Goal: Transaction & Acquisition: Purchase product/service

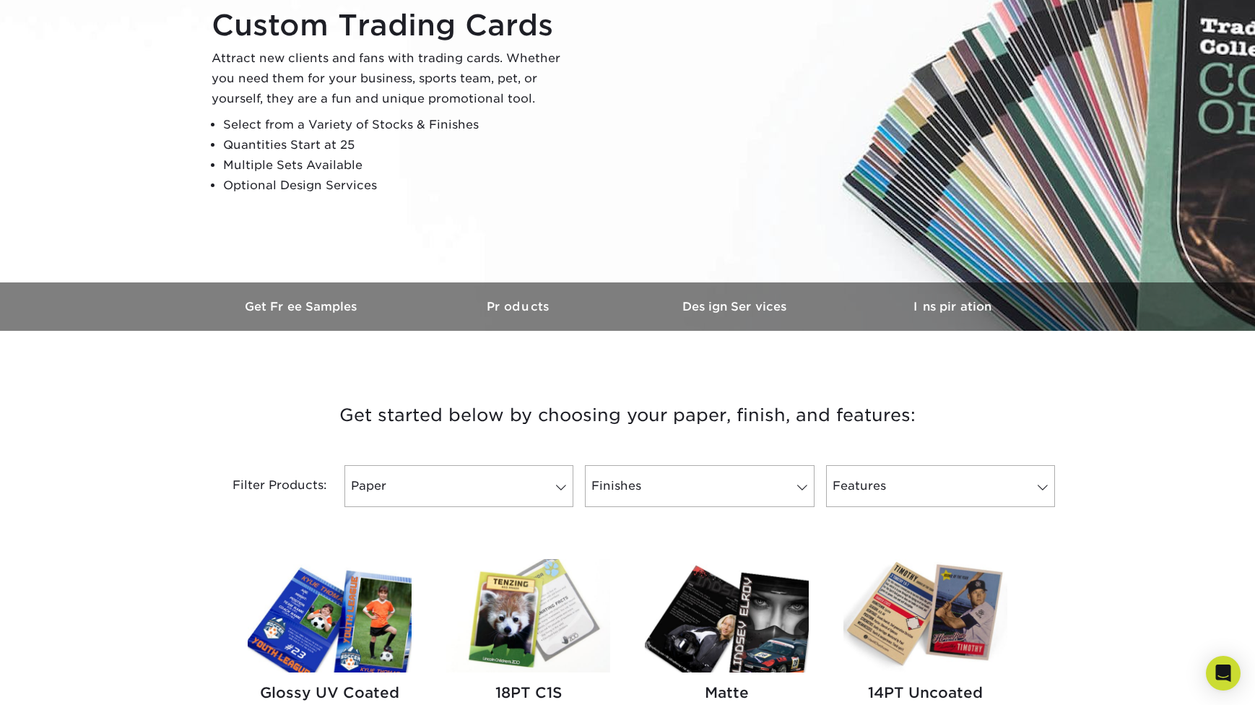
scroll to position [387, 0]
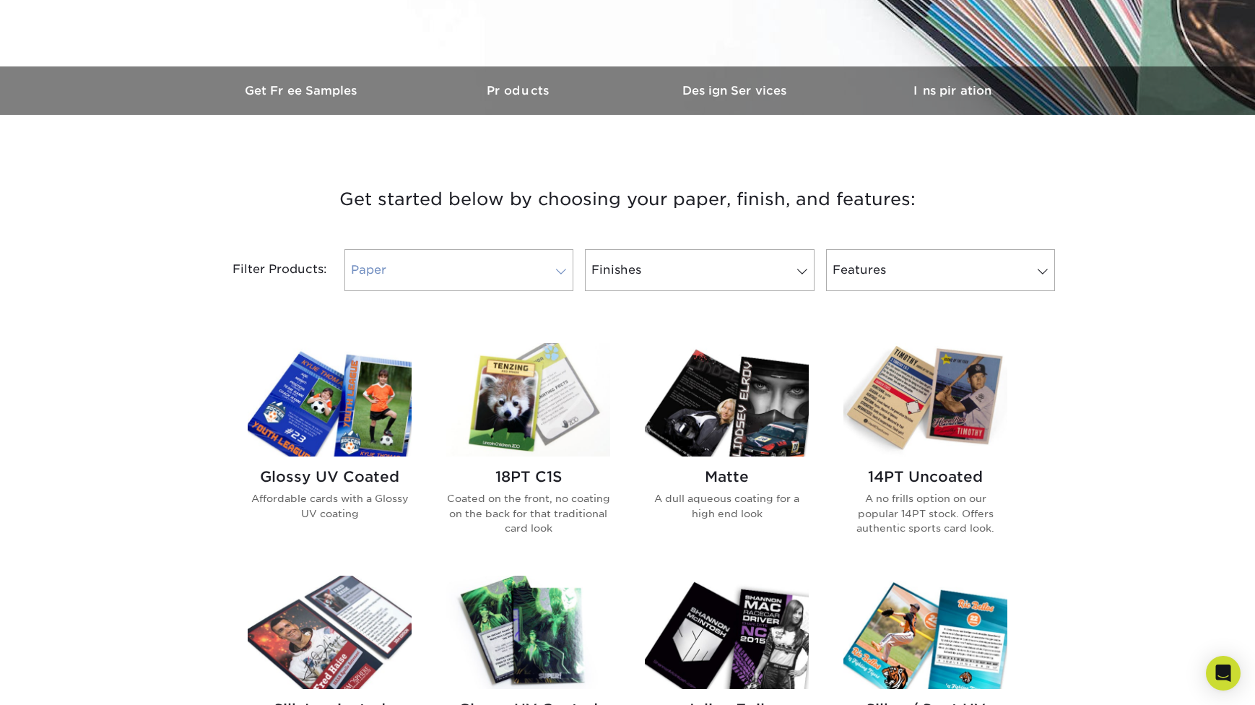
click at [448, 276] on link "Paper" at bounding box center [458, 270] width 229 height 42
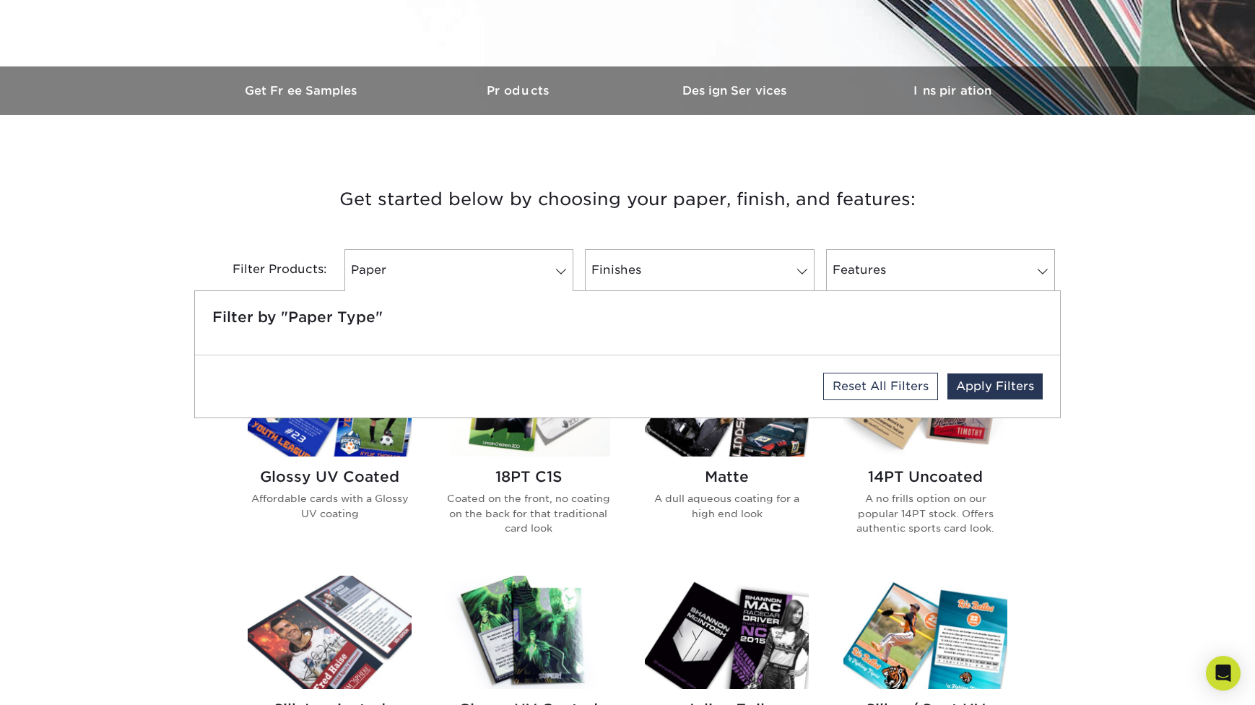
click at [1193, 378] on div "Get started below by choosing your paper, finish, and features: Filtered Matche…" at bounding box center [627, 713] width 1255 height 1128
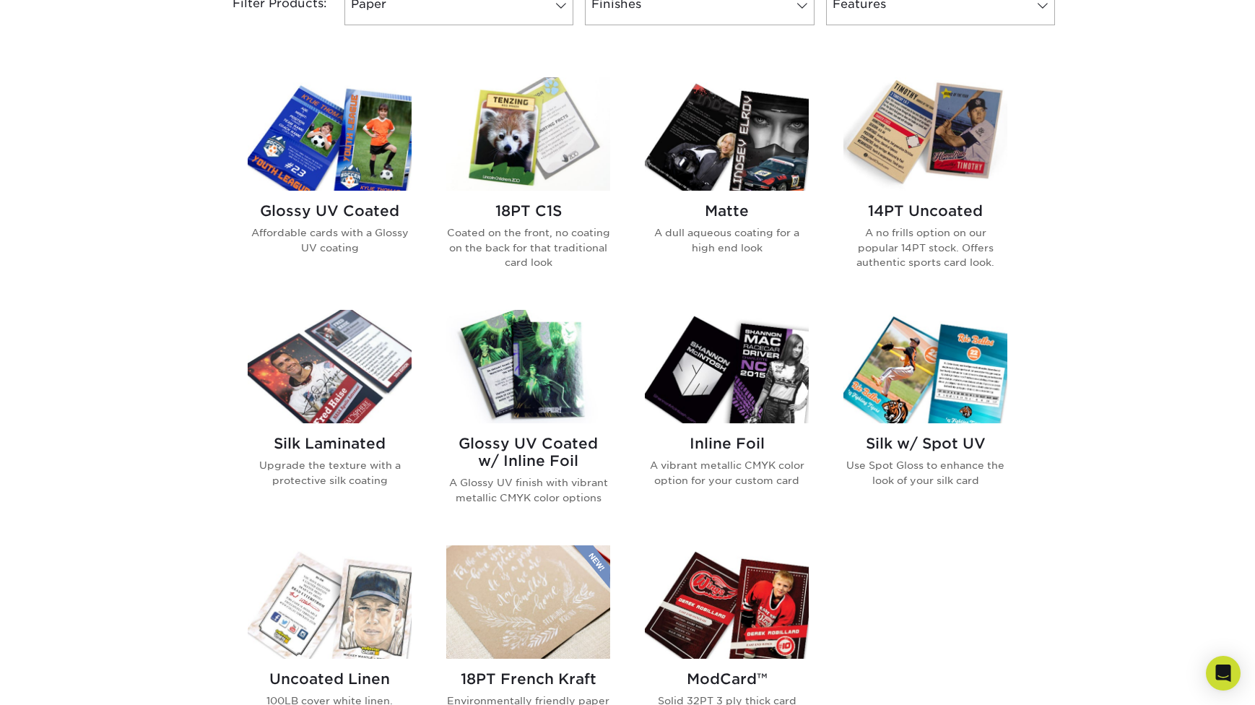
scroll to position [819, 0]
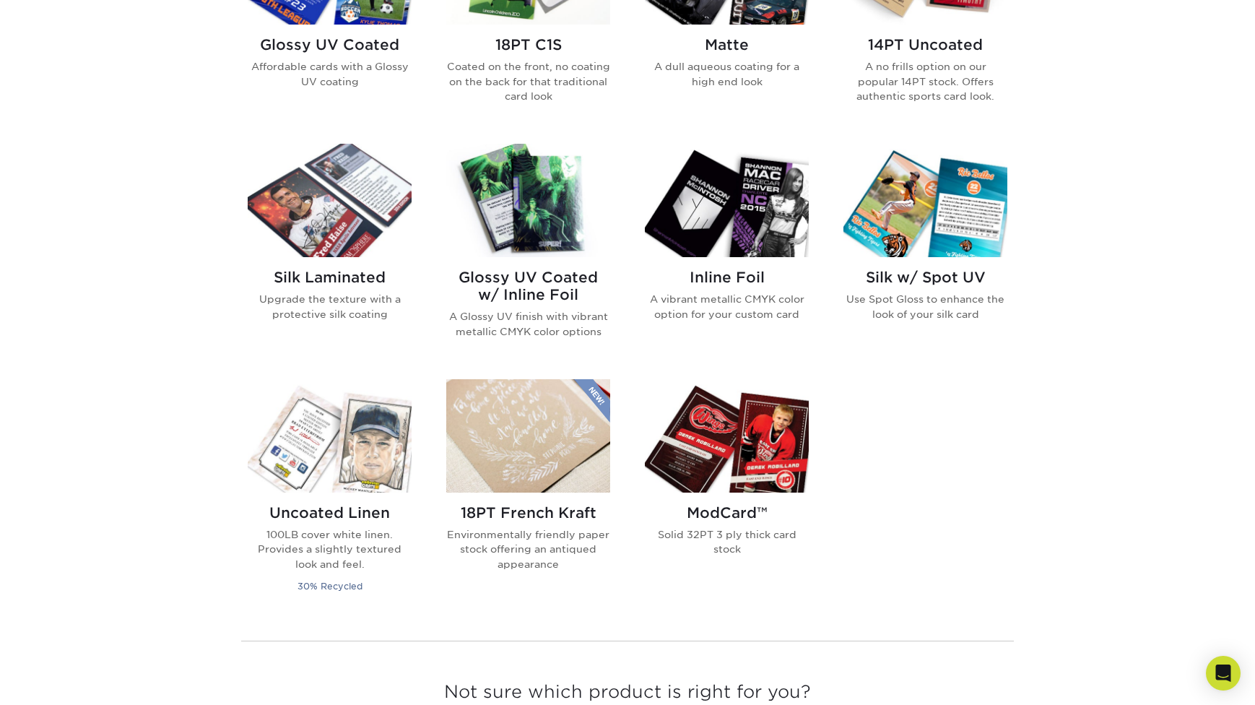
click at [776, 448] on img at bounding box center [727, 435] width 164 height 113
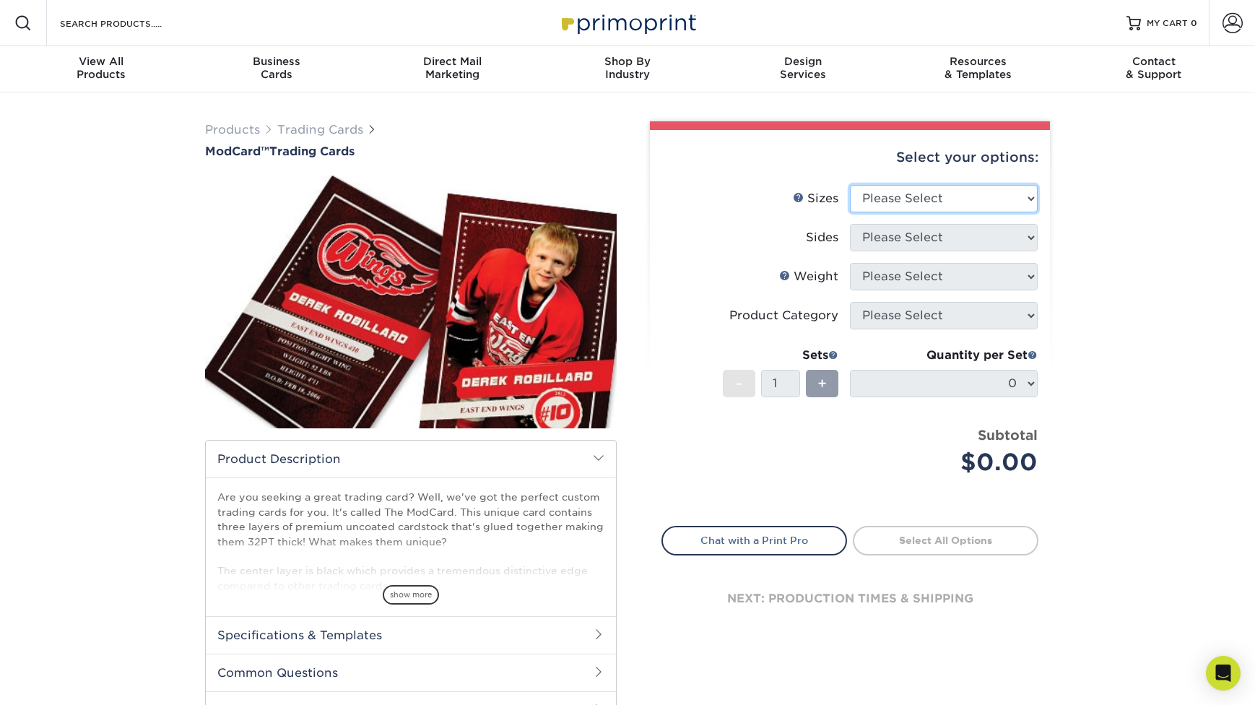
select select "2.50x3.50"
select select "13abbda7-1d64-4f25-8bb2-c179b224825d"
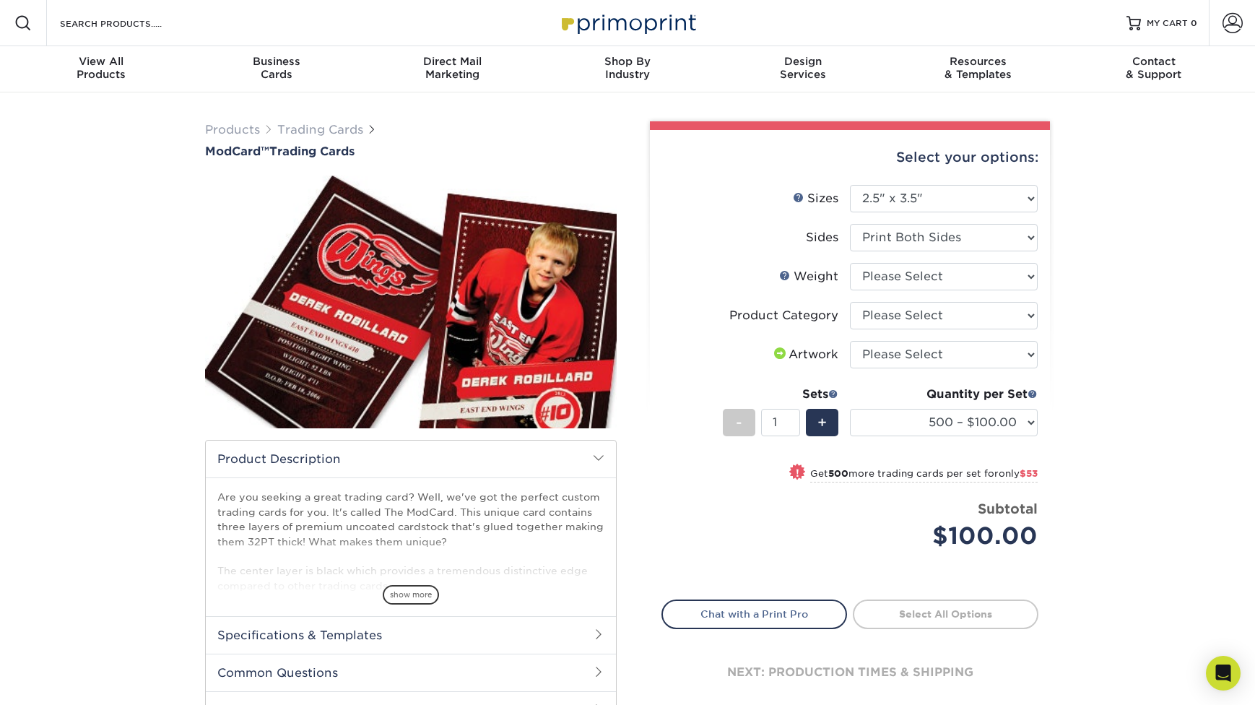
click at [604, 464] on h2 "Product Description" at bounding box center [411, 459] width 410 height 37
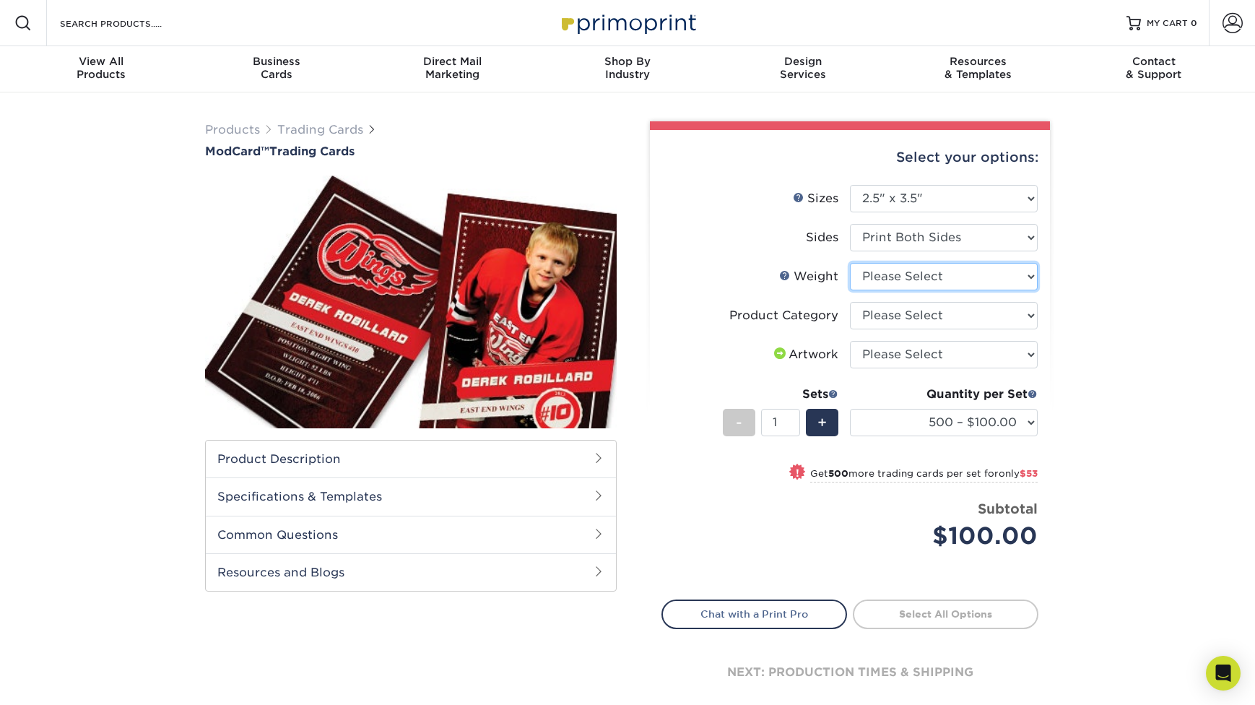
select select "32PTUCBLK"
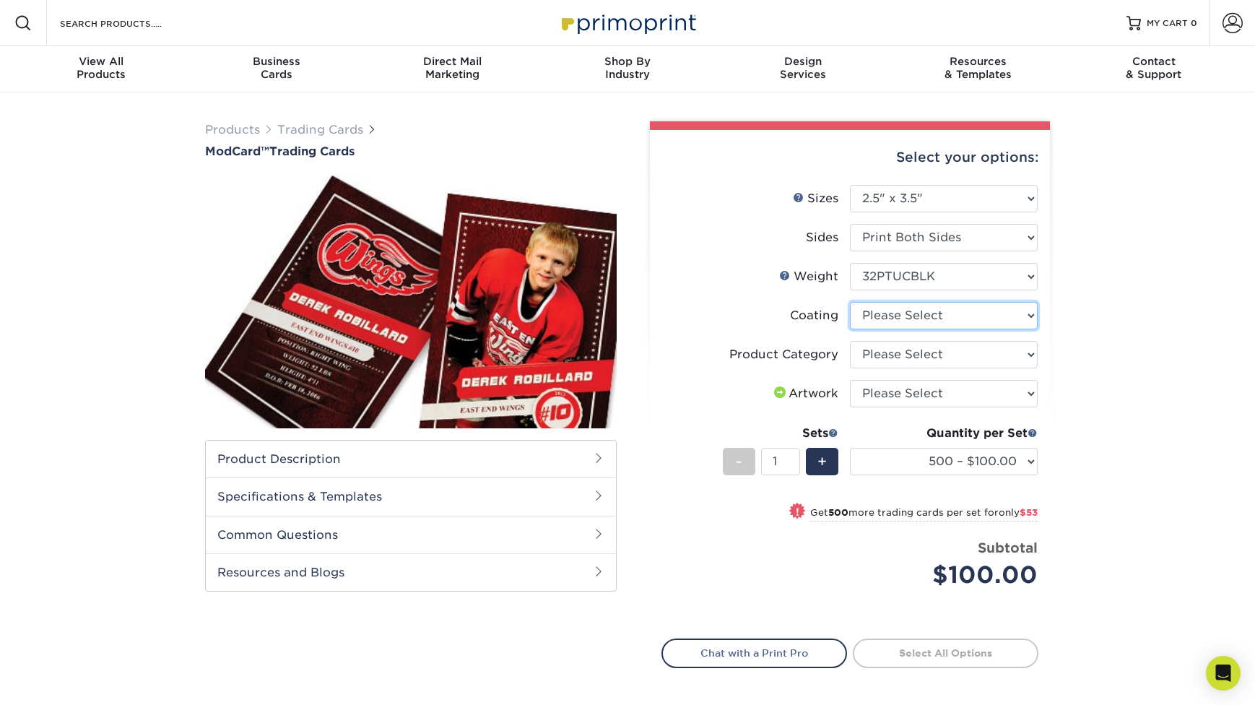
select select "3e7618de-abca-4bda-9f97-8b9129e913d8"
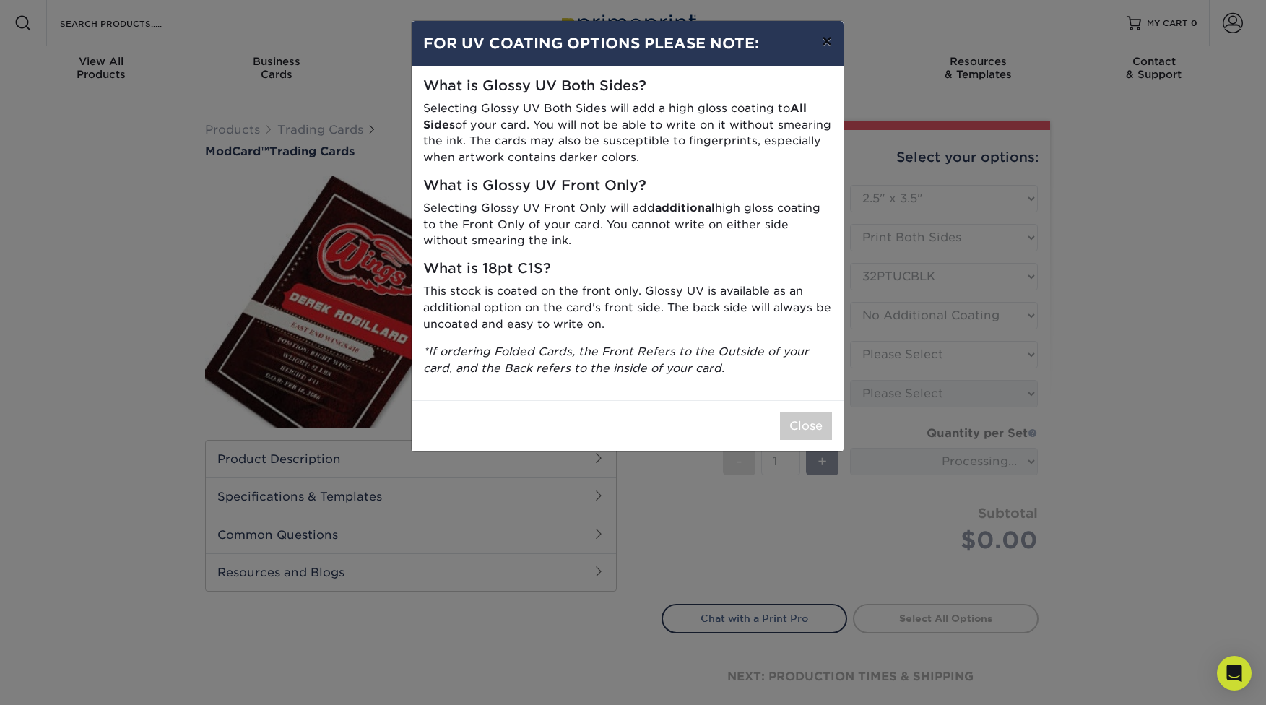
click at [823, 45] on button "×" at bounding box center [826, 41] width 33 height 40
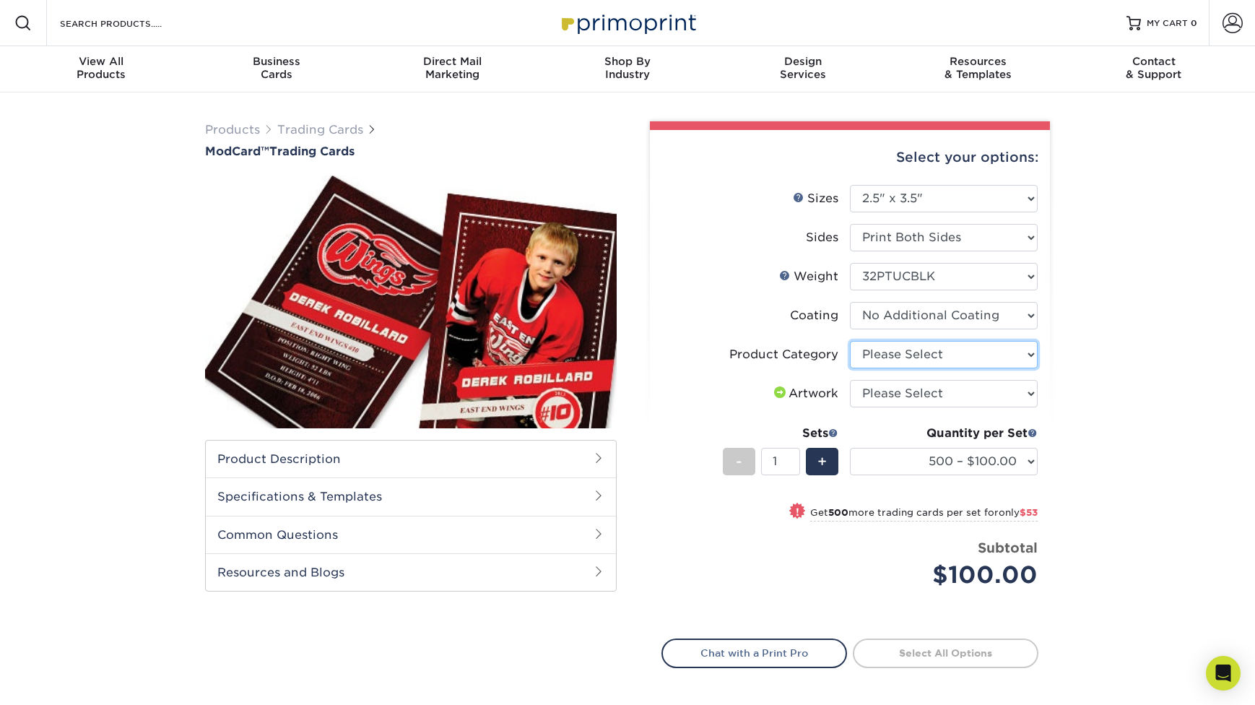
select select "c2f9bce9-36c2-409d-b101-c29d9d031e18"
select select "upload"
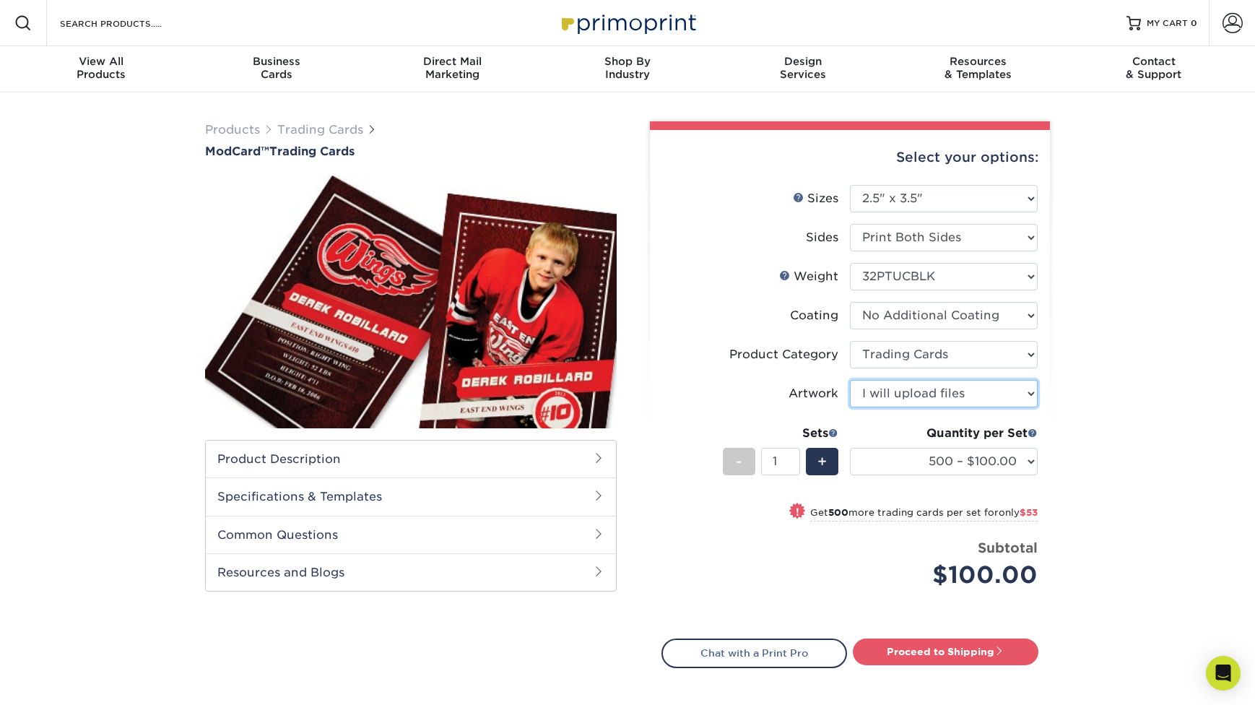
scroll to position [53, 0]
